Goal: Find contact information: Find contact information

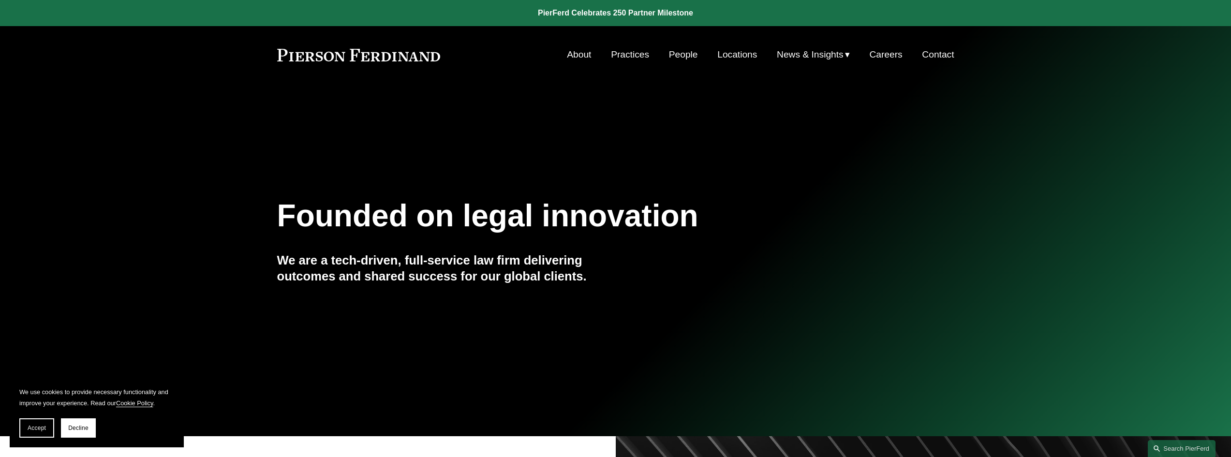
click at [683, 55] on link "People" at bounding box center [683, 54] width 29 height 18
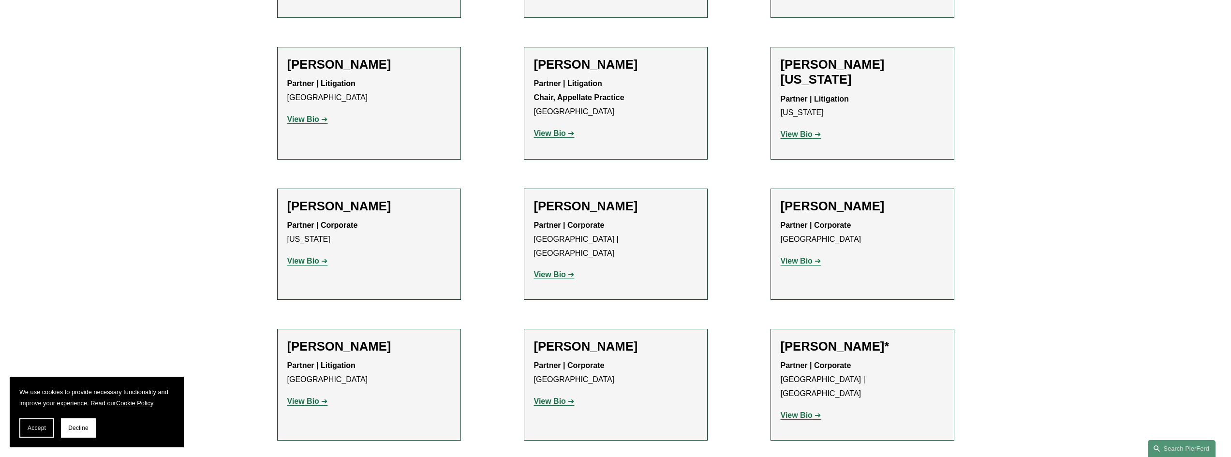
scroll to position [11997, 0]
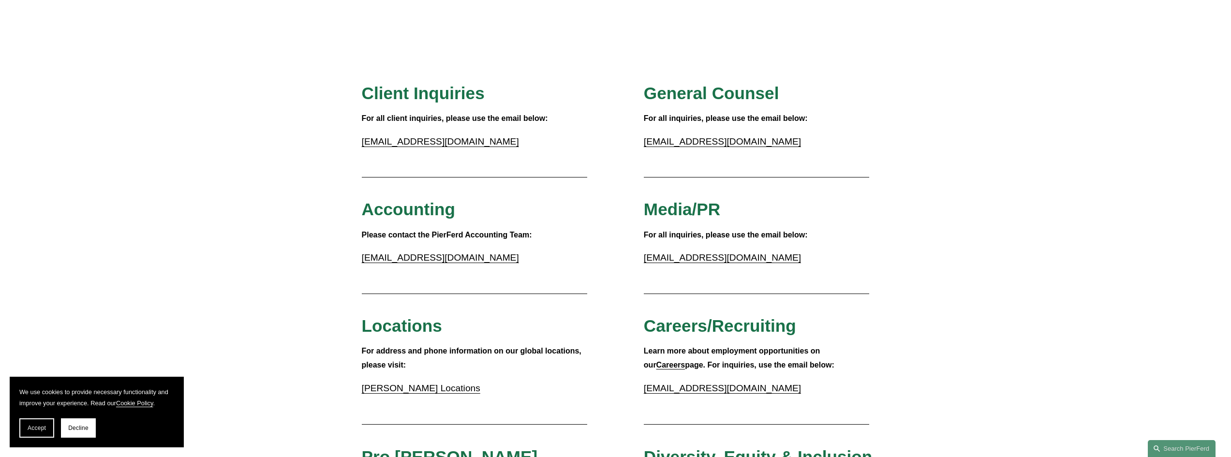
scroll to position [97, 0]
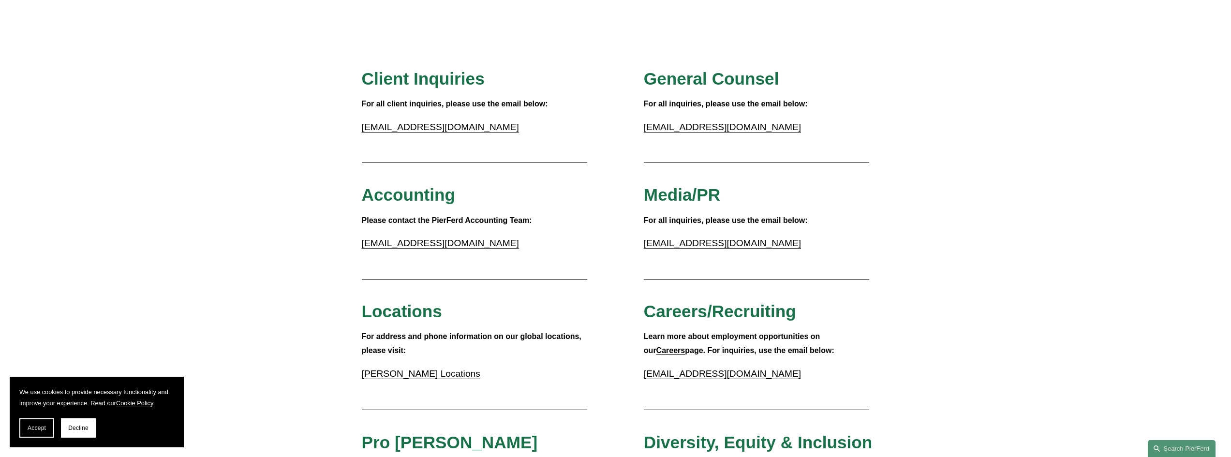
click at [432, 377] on link "Pierson Ferdinand Locations" at bounding box center [421, 374] width 119 height 10
